Goal: Communication & Community: Ask a question

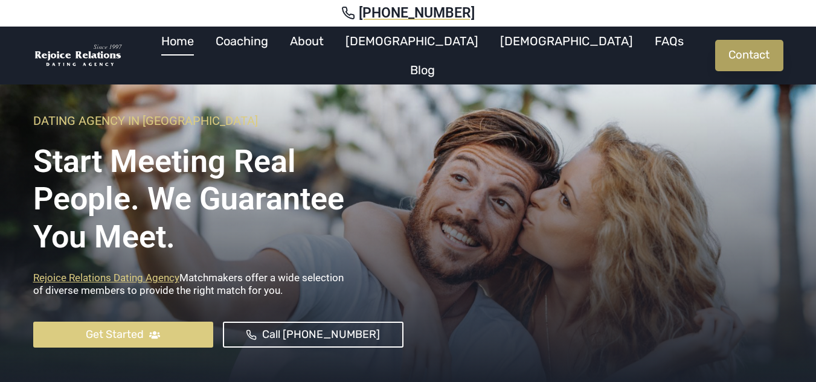
click at [752, 46] on link "Contact" at bounding box center [749, 55] width 68 height 31
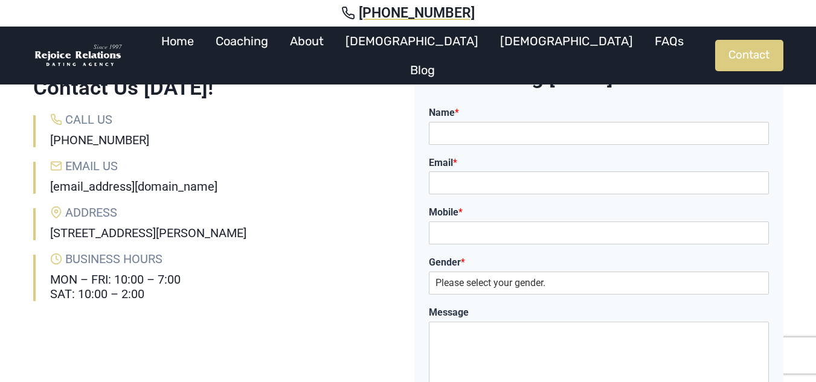
scroll to position [121, 0]
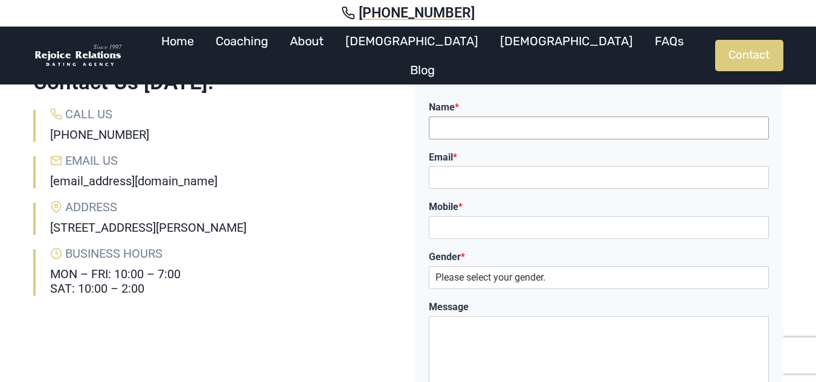
drag, startPoint x: 468, startPoint y: 132, endPoint x: 405, endPoint y: 190, distance: 85.9
click at [468, 132] on input "Name *" at bounding box center [599, 128] width 340 height 23
type input "Anjali"
type input "[EMAIL_ADDRESS][DOMAIN_NAME]"
type input "09830557376"
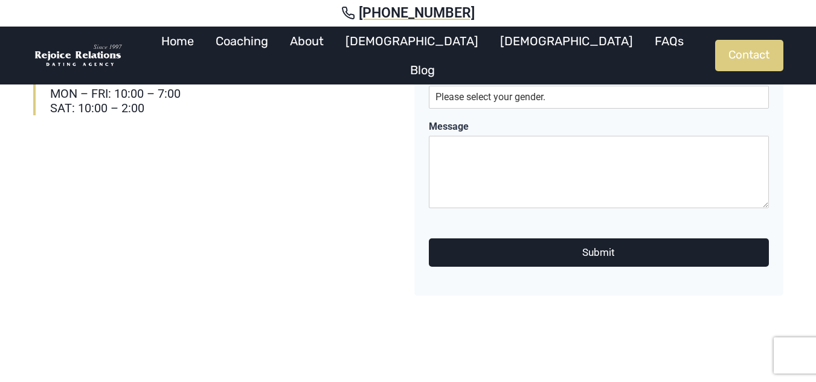
scroll to position [302, 0]
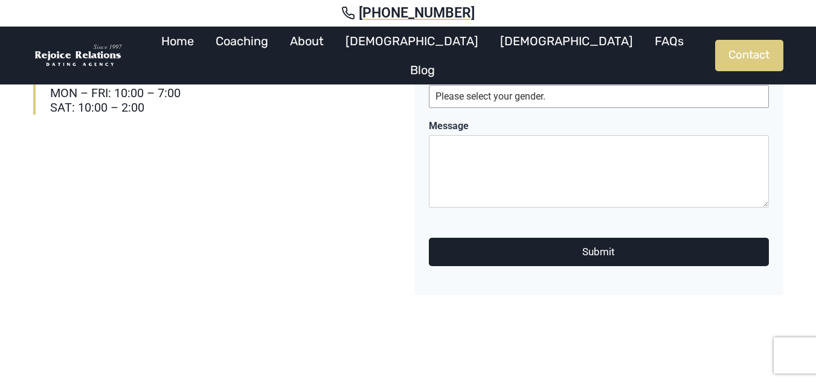
drag, startPoint x: 484, startPoint y: 95, endPoint x: 457, endPoint y: 166, distance: 75.7
click at [484, 95] on select "Please select your gender. [DEMOGRAPHIC_DATA] [DEMOGRAPHIC_DATA]" at bounding box center [599, 96] width 340 height 23
select select "[DEMOGRAPHIC_DATA]"
click at [429, 85] on select "Please select your gender. [DEMOGRAPHIC_DATA] [DEMOGRAPHIC_DATA]" at bounding box center [599, 96] width 340 height 23
click at [445, 182] on textarea "Message" at bounding box center [599, 171] width 340 height 72
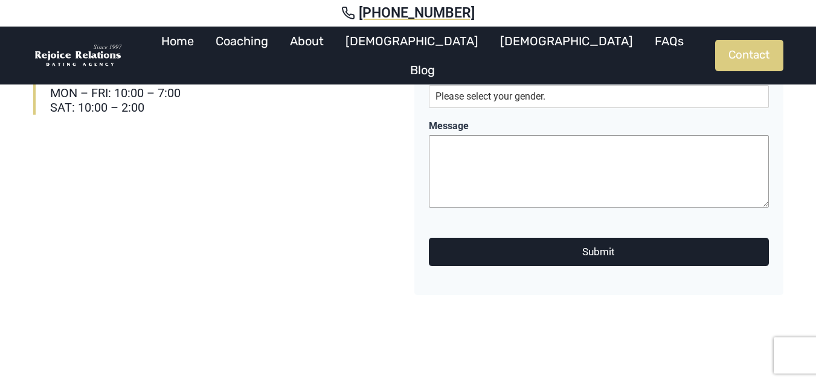
paste textarea "Hello, I just got a chance to check your website and found it looks decent, but…"
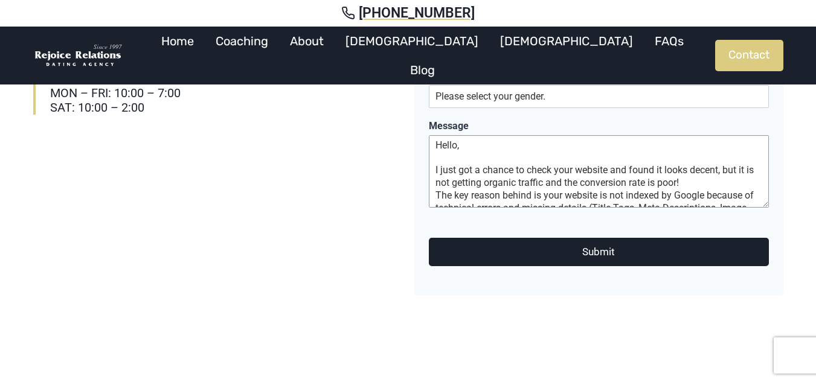
scroll to position [195, 0]
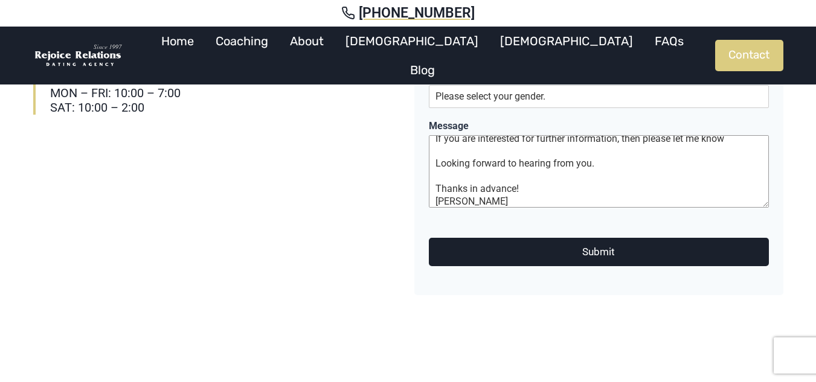
type textarea "Hello, I just got a chance to check your website and found it looks decent, but…"
click at [474, 248] on button "Submit" at bounding box center [599, 252] width 340 height 28
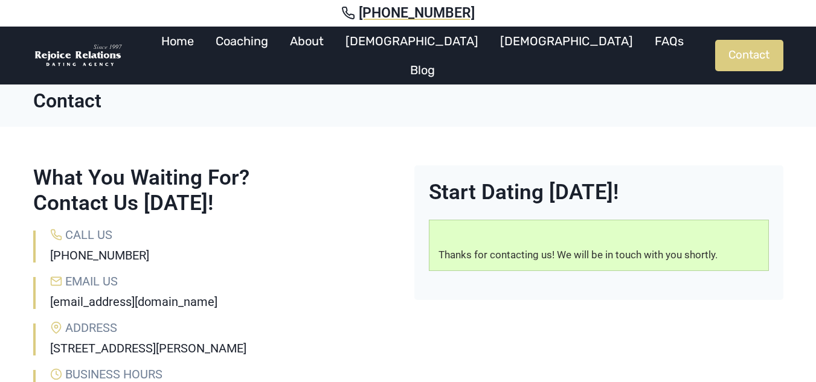
scroll to position [159, 0]
